Goal: Transaction & Acquisition: Subscribe to service/newsletter

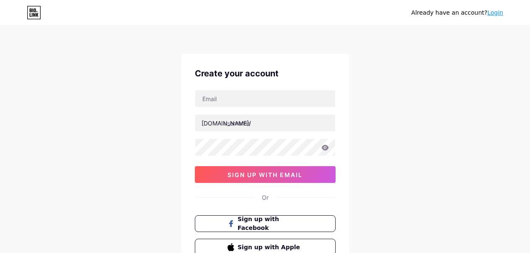
scroll to position [67, 0]
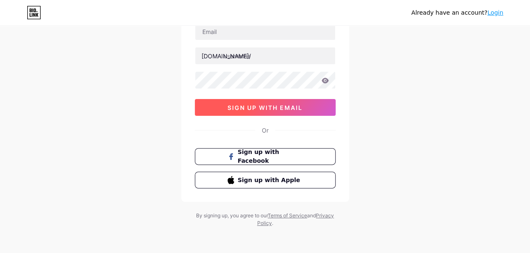
click at [251, 106] on span "sign up with email" at bounding box center [264, 107] width 75 height 7
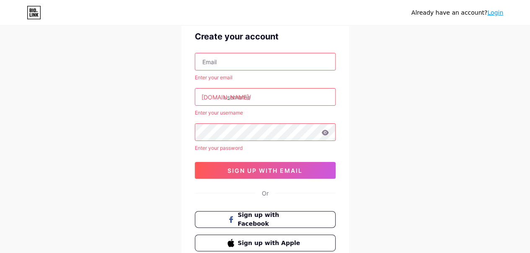
scroll to position [25, 0]
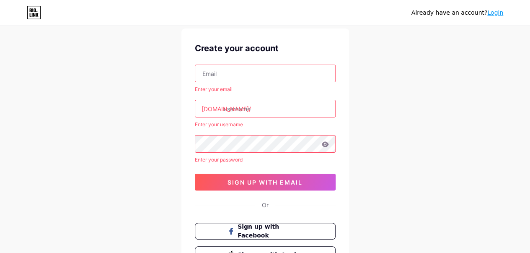
click at [227, 76] on input "text" at bounding box center [265, 73] width 140 height 17
type input "[EMAIL_ADDRESS][DOMAIN_NAME]"
click at [225, 109] on input "text" at bounding box center [265, 108] width 140 height 17
drag, startPoint x: 251, startPoint y: 108, endPoint x: 184, endPoint y: 108, distance: 66.2
click at [184, 108] on div "Create your account [EMAIL_ADDRESS][DOMAIN_NAME] Enter your email [DOMAIN_NAME]…" at bounding box center [265, 152] width 168 height 248
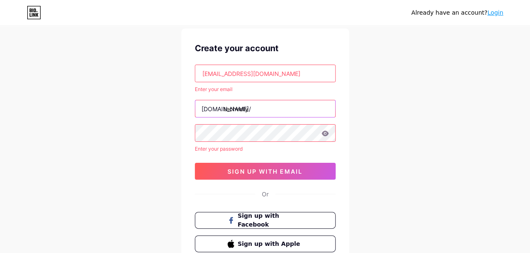
type input "techvelly"
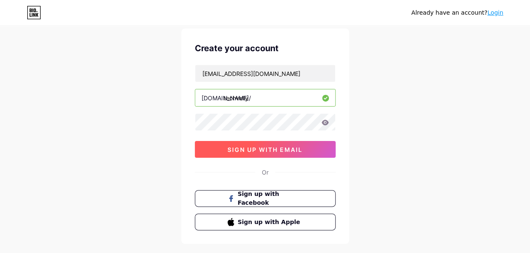
click at [274, 147] on span "sign up with email" at bounding box center [264, 149] width 75 height 7
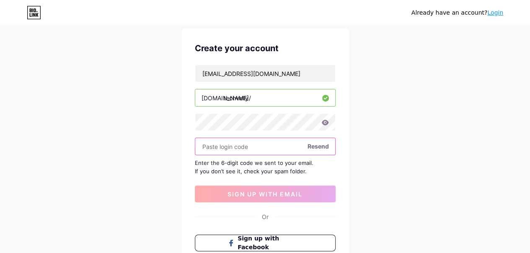
scroll to position [67, 0]
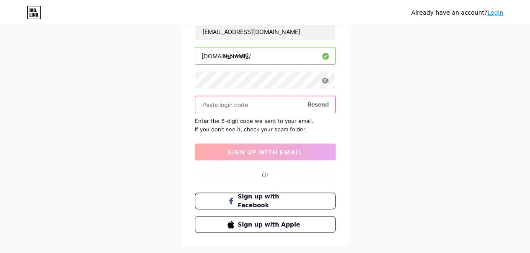
paste input "372512"
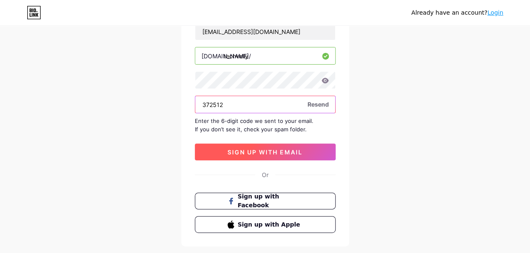
type input "372512"
click at [263, 150] on span "sign up with email" at bounding box center [264, 151] width 75 height 7
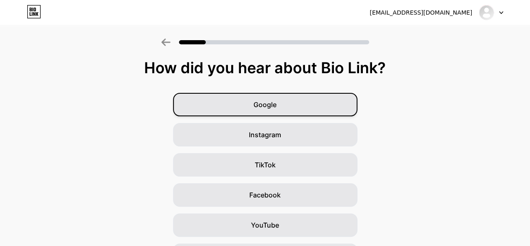
click at [268, 104] on span "Google" at bounding box center [264, 105] width 23 height 10
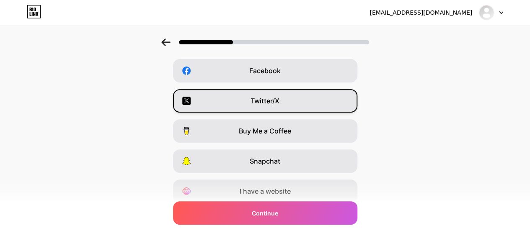
scroll to position [157, 0]
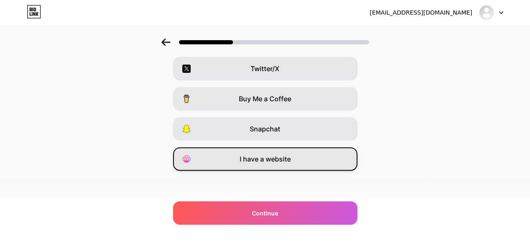
click at [286, 160] on span "I have a website" at bounding box center [265, 159] width 51 height 10
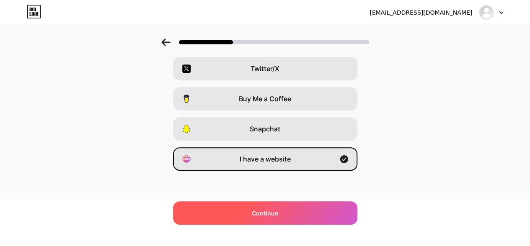
click at [311, 212] on div "Continue" at bounding box center [265, 213] width 184 height 23
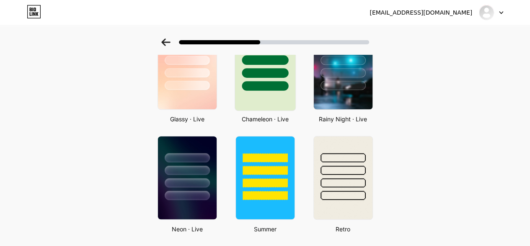
scroll to position [291, 0]
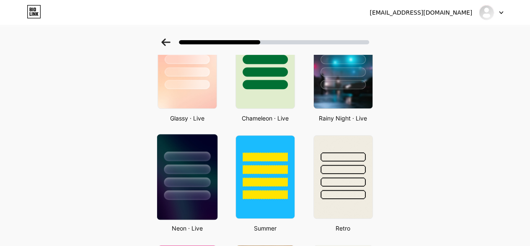
click at [205, 158] on div at bounding box center [187, 157] width 47 height 10
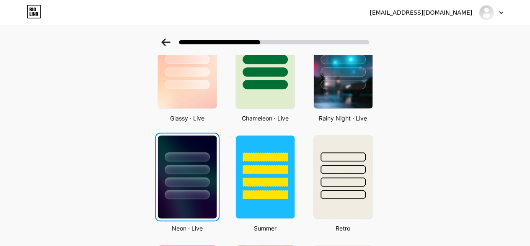
scroll to position [0, 0]
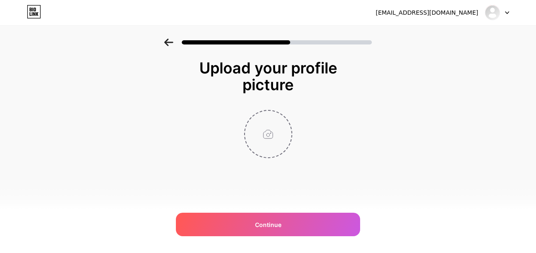
click at [270, 133] on input "file" at bounding box center [268, 134] width 47 height 47
type input "C:\fakepath\TechVelly.png"
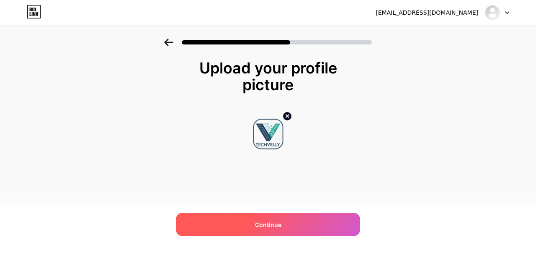
drag, startPoint x: 275, startPoint y: 218, endPoint x: 256, endPoint y: 215, distance: 18.8
click at [274, 218] on div "Continue" at bounding box center [268, 223] width 184 height 23
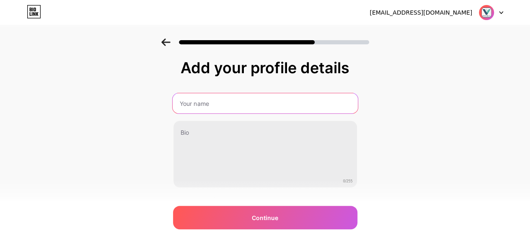
click at [221, 108] on input "text" at bounding box center [264, 103] width 185 height 20
type input "Techvelly"
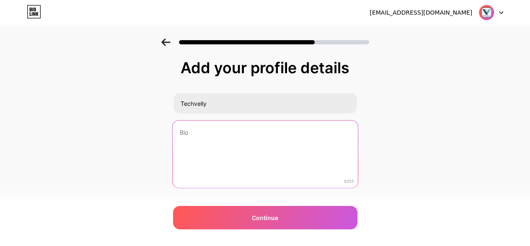
click at [214, 142] on textarea at bounding box center [264, 155] width 185 height 68
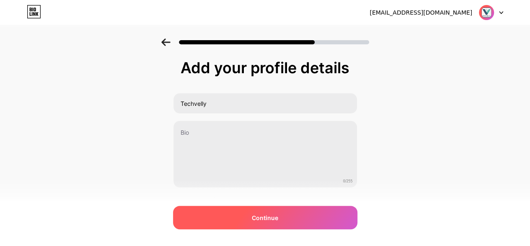
click at [256, 212] on div "Continue" at bounding box center [265, 217] width 184 height 23
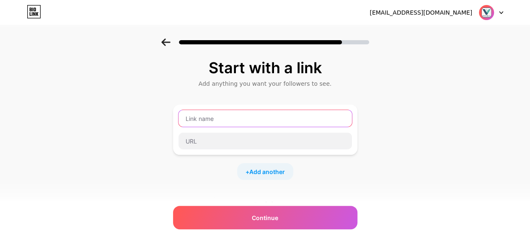
click at [238, 121] on input "text" at bounding box center [264, 118] width 173 height 17
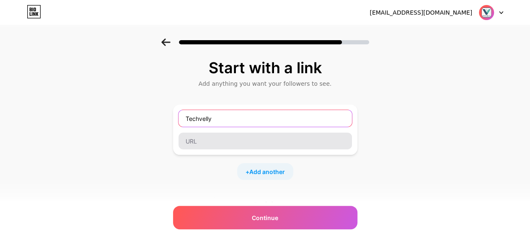
type input "Techvelly"
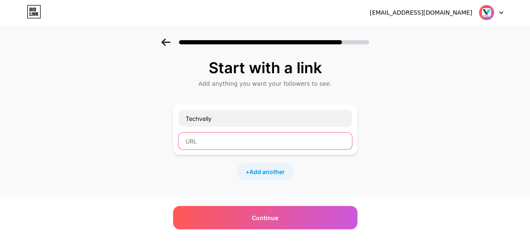
click at [192, 142] on input "text" at bounding box center [264, 141] width 173 height 17
paste input "[URL][DOMAIN_NAME]"
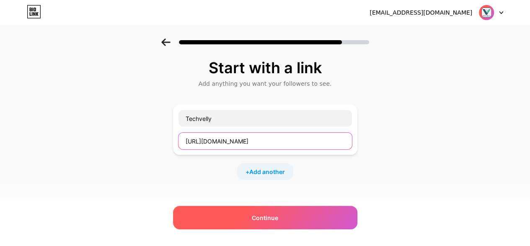
type input "[URL][DOMAIN_NAME]"
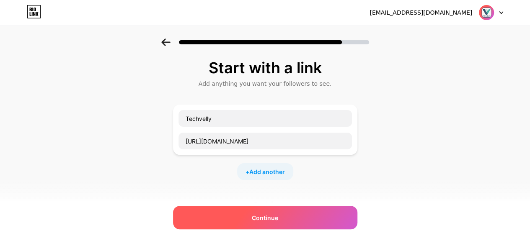
click at [256, 216] on span "Continue" at bounding box center [265, 218] width 26 height 9
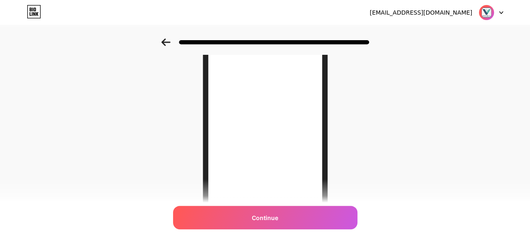
scroll to position [84, 0]
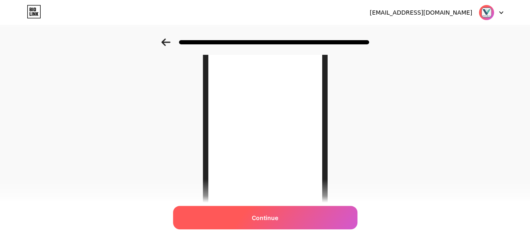
click at [276, 217] on span "Continue" at bounding box center [265, 218] width 26 height 9
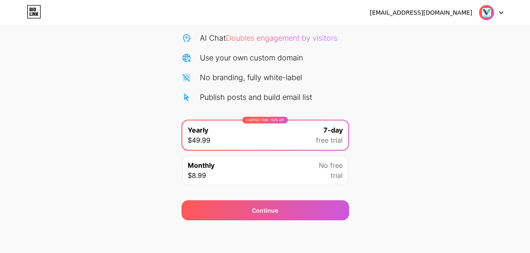
scroll to position [84, 0]
click at [337, 171] on span "trial" at bounding box center [337, 175] width 12 height 10
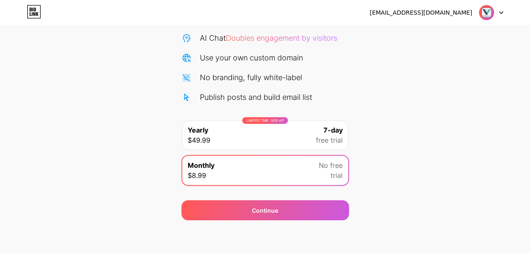
click at [302, 139] on div "LIMITED TIME : 50% off Yearly $49.99 7-day free trial" at bounding box center [265, 134] width 166 height 29
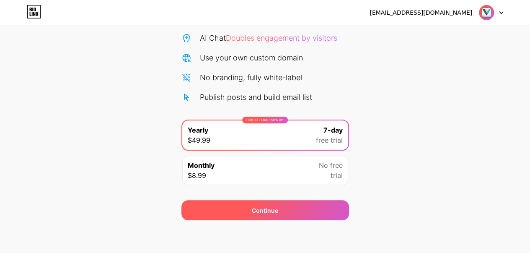
click at [322, 207] on div "Continue" at bounding box center [265, 210] width 168 height 20
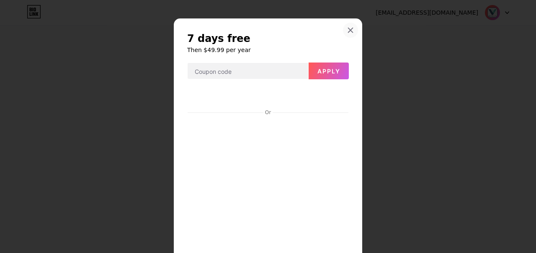
click at [343, 35] on div at bounding box center [350, 30] width 15 height 15
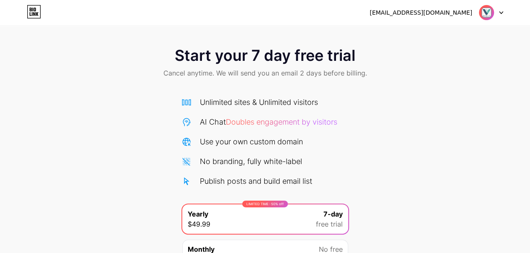
scroll to position [0, 0]
click at [39, 10] on icon at bounding box center [34, 11] width 14 height 13
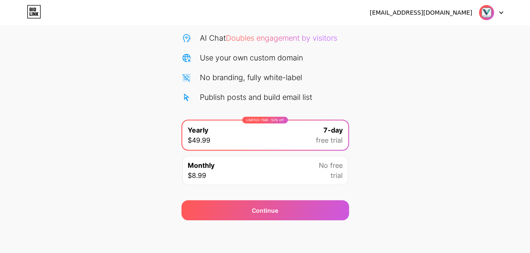
scroll to position [84, 0]
